Goal: Transaction & Acquisition: Purchase product/service

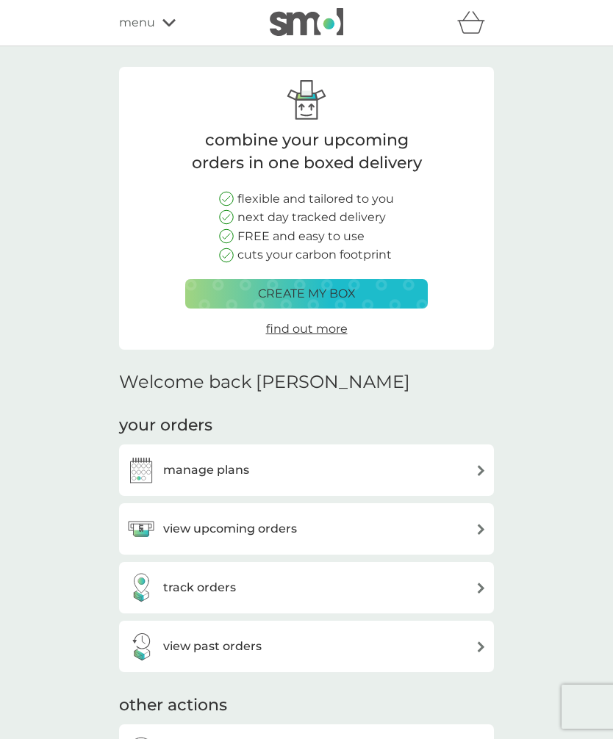
click at [472, 525] on div "view upcoming orders" at bounding box center [306, 528] width 360 height 29
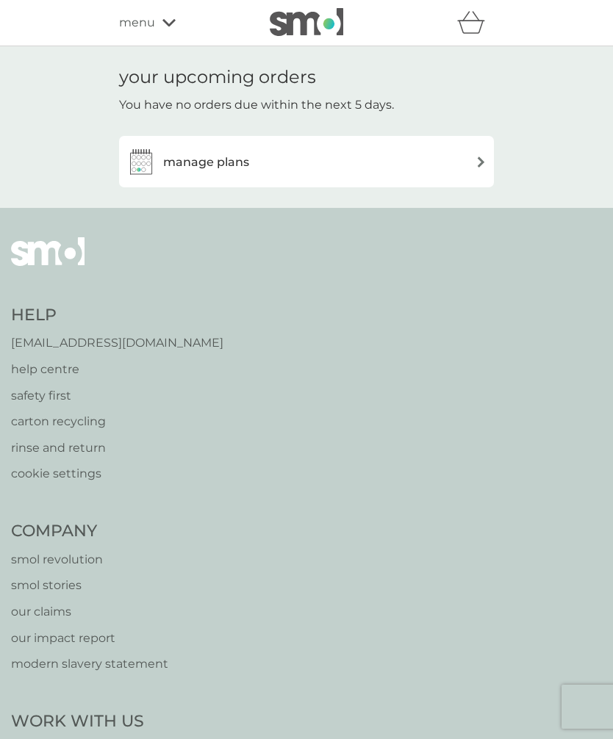
click at [465, 157] on div "manage plans" at bounding box center [306, 161] width 360 height 29
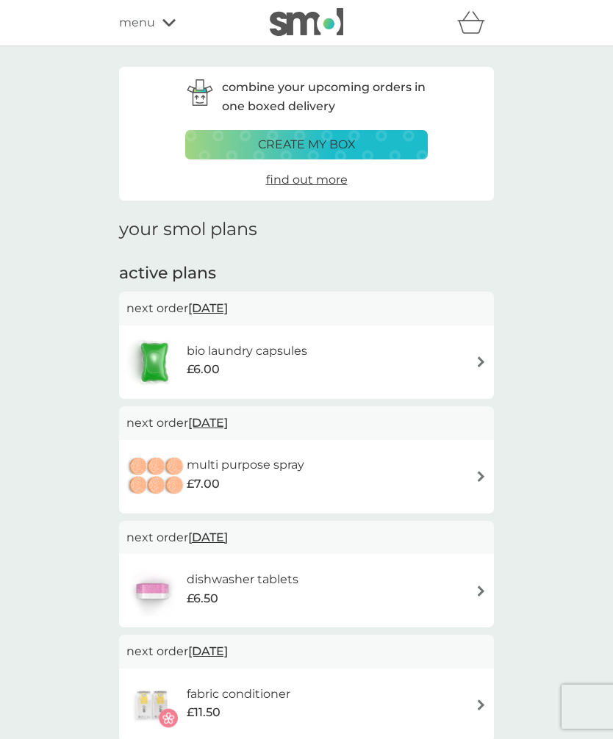
click at [470, 356] on div "bio laundry capsules £6.00" at bounding box center [306, 362] width 360 height 51
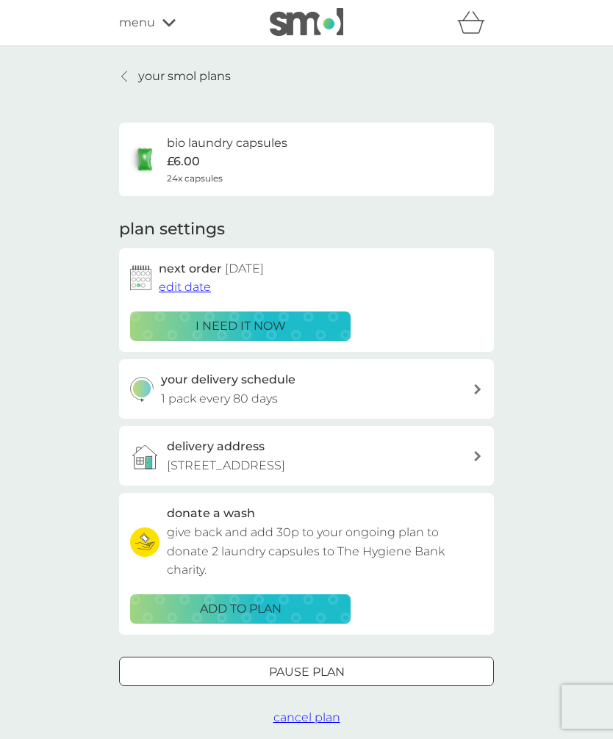
click at [281, 320] on p "i need it now" at bounding box center [240, 326] width 90 height 19
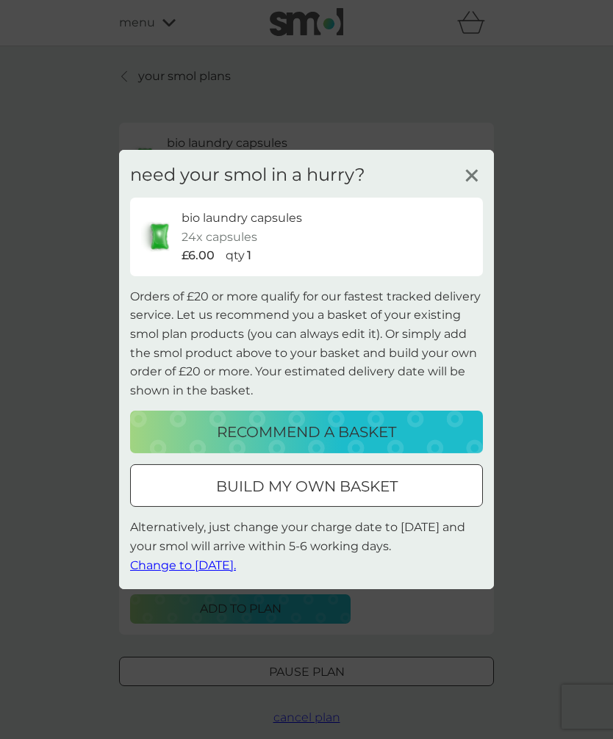
click at [380, 425] on p "recommend a basket" at bounding box center [306, 432] width 179 height 24
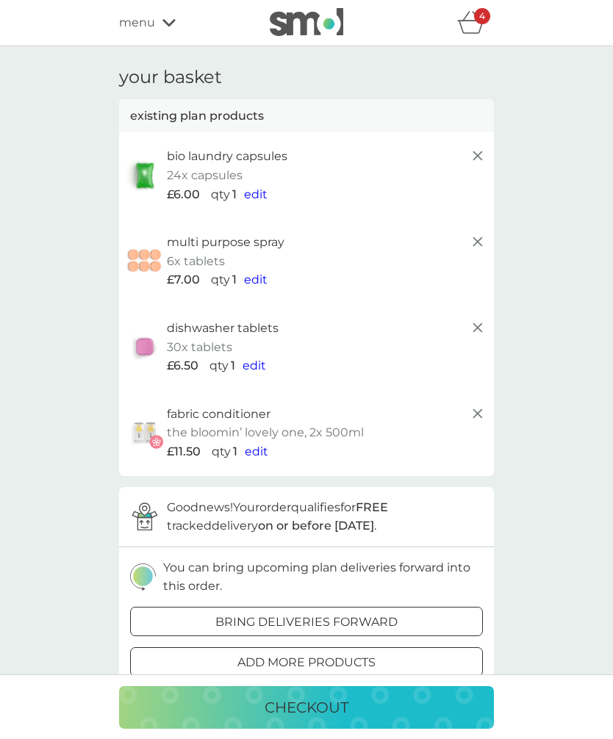
click at [478, 237] on icon at bounding box center [478, 242] width 18 height 18
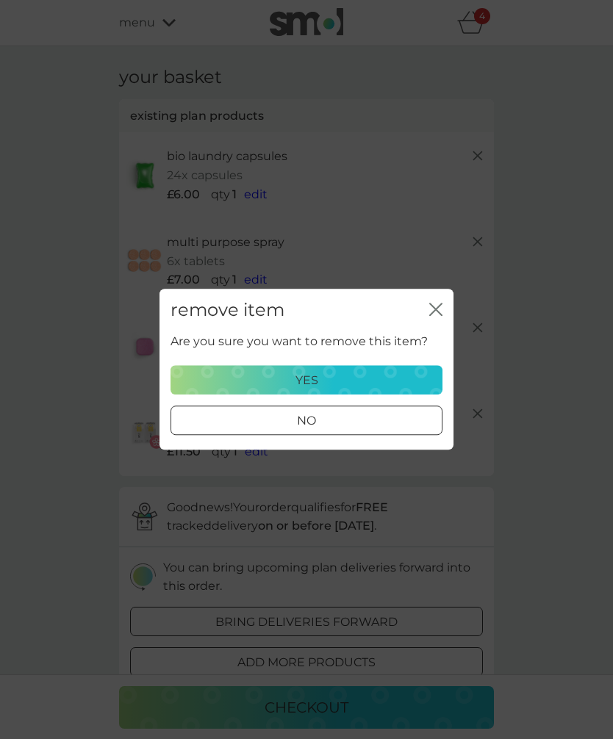
click at [360, 379] on div "yes" at bounding box center [306, 380] width 253 height 19
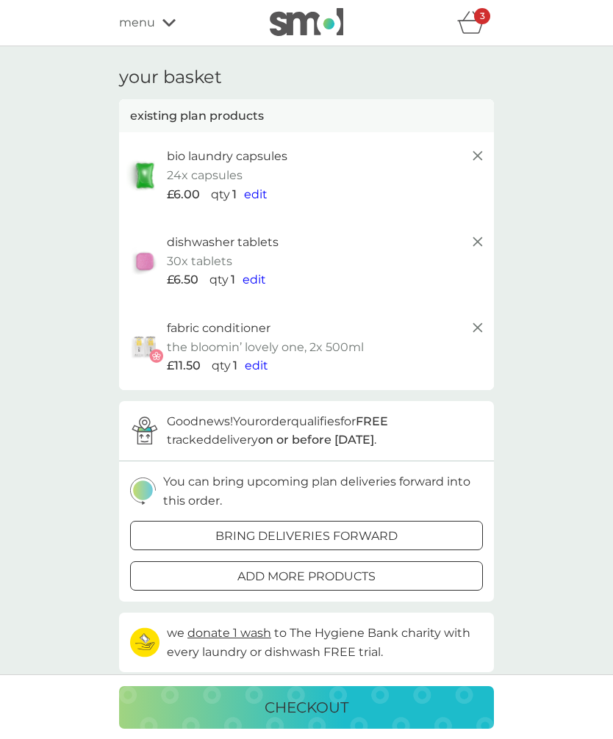
click at [478, 245] on icon at bounding box center [478, 242] width 18 height 18
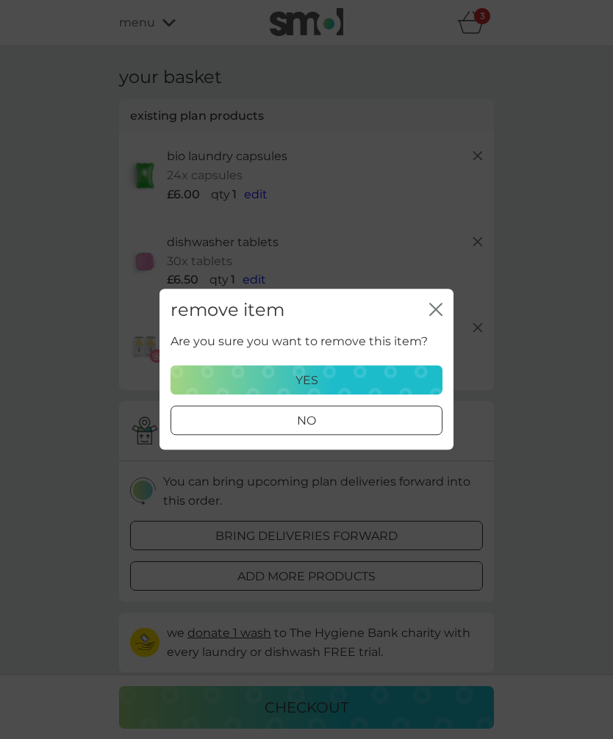
click at [350, 375] on div "yes" at bounding box center [306, 380] width 253 height 19
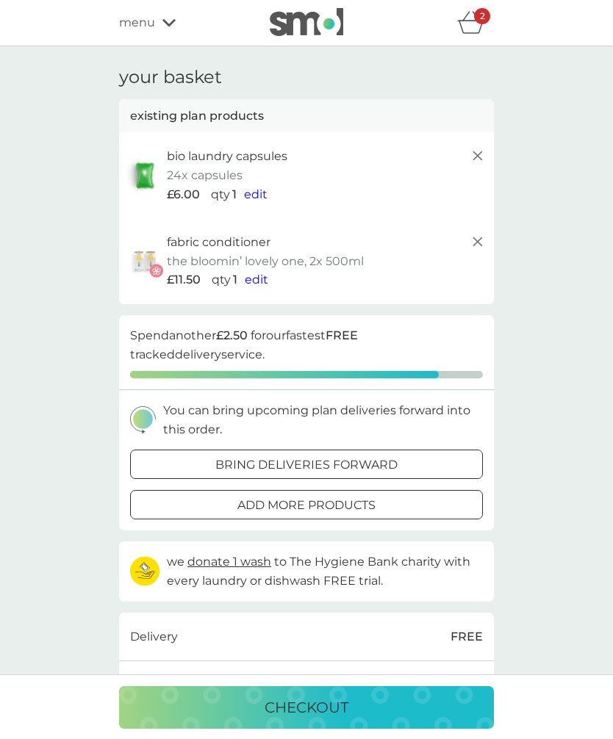
click at [365, 501] on p "add more products" at bounding box center [306, 505] width 138 height 19
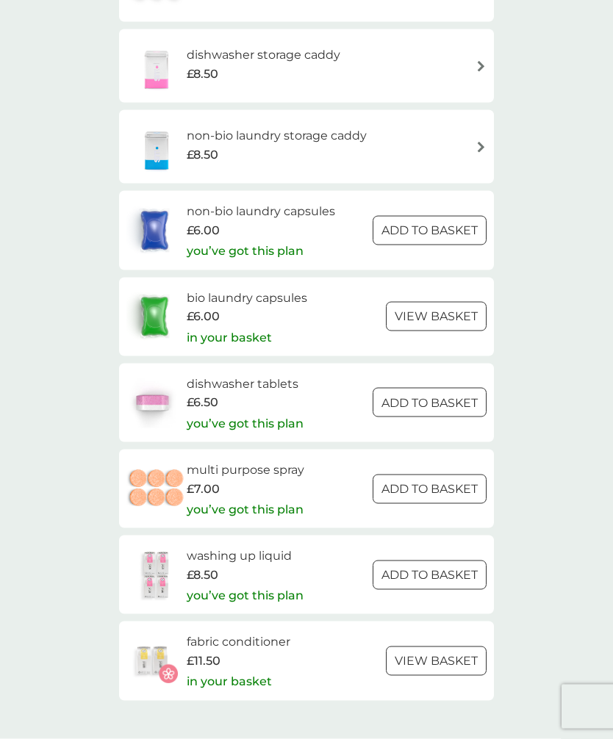
scroll to position [1946, 0]
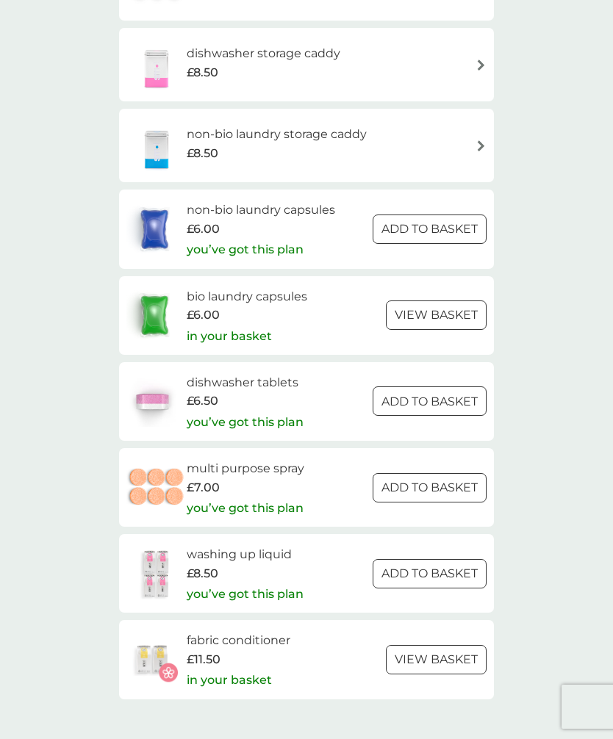
click at [286, 585] on p "you’ve got this plan" at bounding box center [245, 594] width 117 height 19
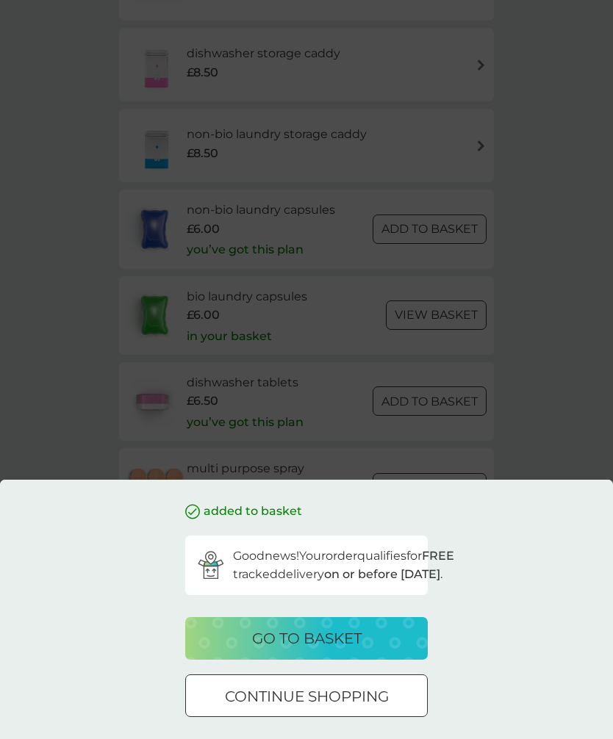
click at [326, 650] on p "go to basket" at bounding box center [306, 639] width 109 height 24
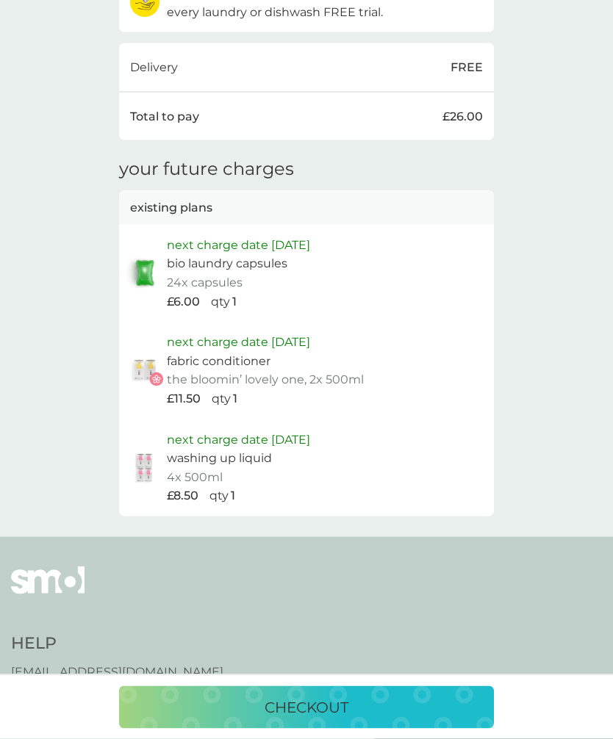
scroll to position [641, 0]
click at [304, 719] on p "checkout" at bounding box center [307, 708] width 84 height 24
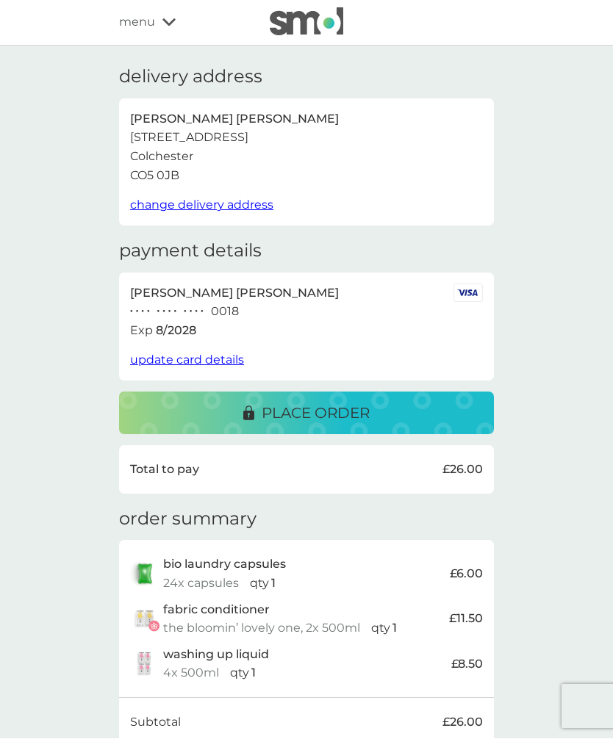
scroll to position [1, 0]
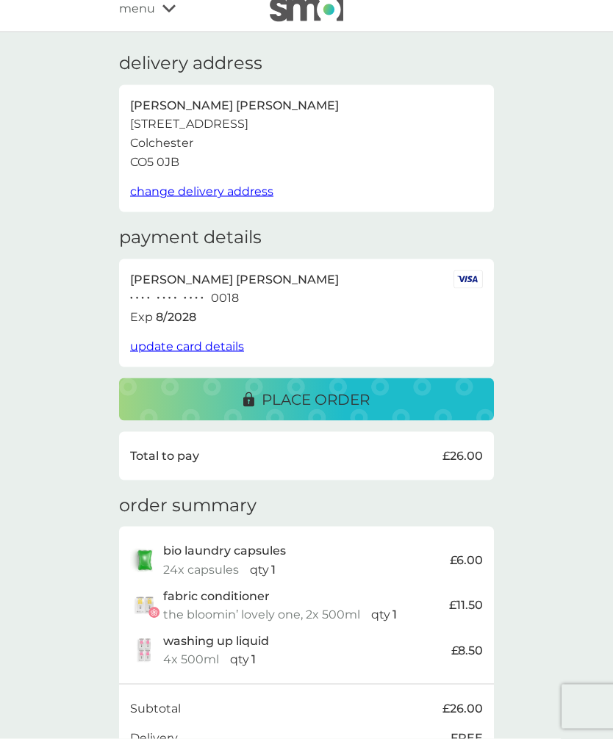
click at [325, 399] on p "place order" at bounding box center [316, 400] width 108 height 24
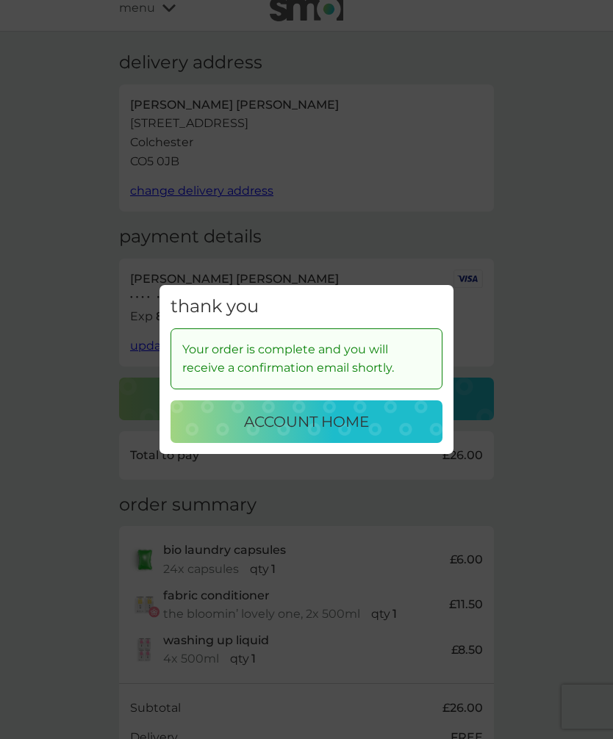
click at [571, 445] on div "thank you Your order is complete and you will receive a confirmation email shor…" at bounding box center [306, 369] width 613 height 739
click at [363, 434] on p "account home" at bounding box center [306, 422] width 125 height 24
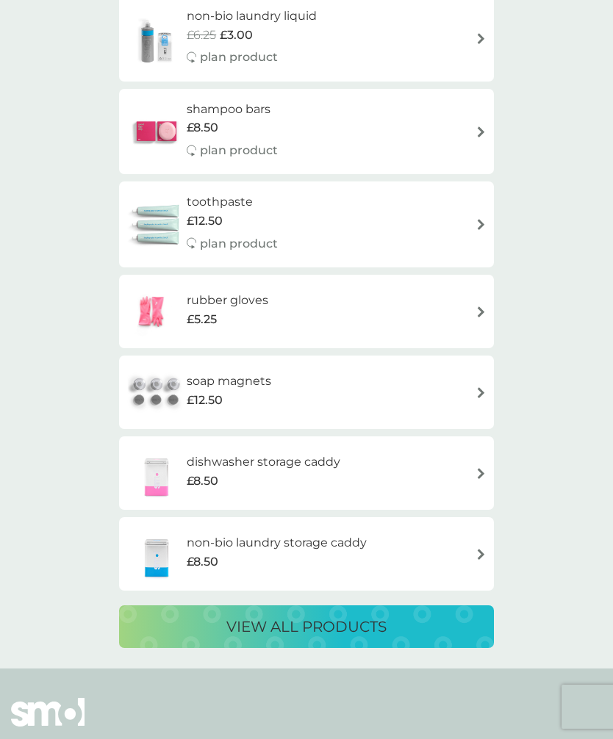
scroll to position [3, 0]
